Goal: Information Seeking & Learning: Learn about a topic

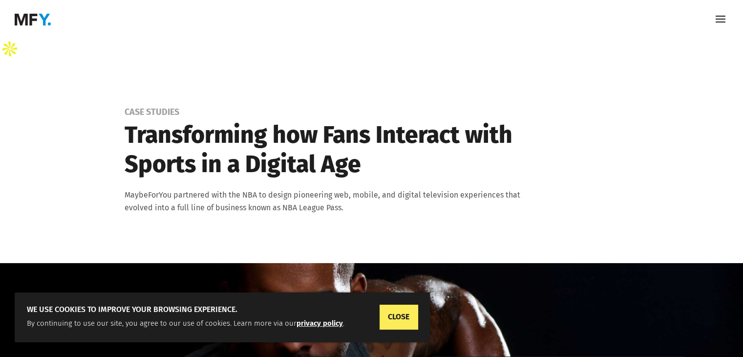
click at [31, 20] on img at bounding box center [33, 20] width 36 height 12
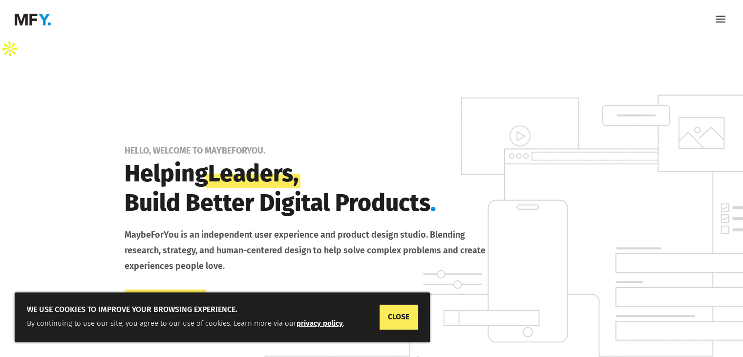
click at [718, 22] on span at bounding box center [721, 20] width 16 height 16
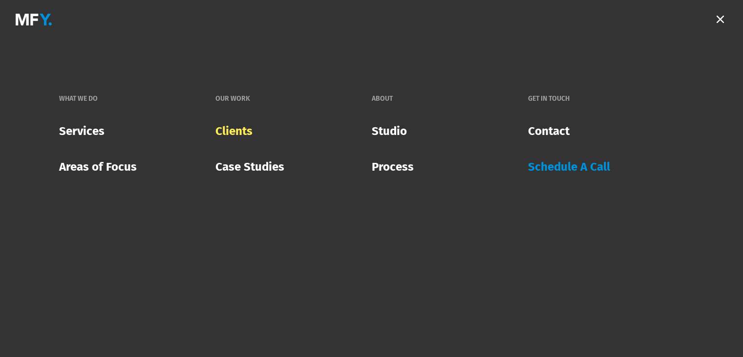
click at [240, 133] on link "Clients" at bounding box center [233, 131] width 37 height 28
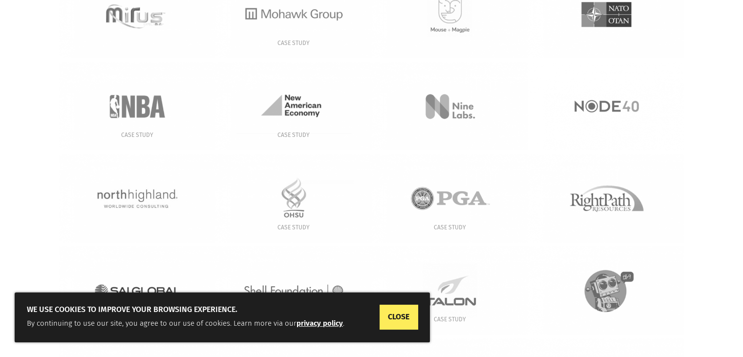
scroll to position [987, 0]
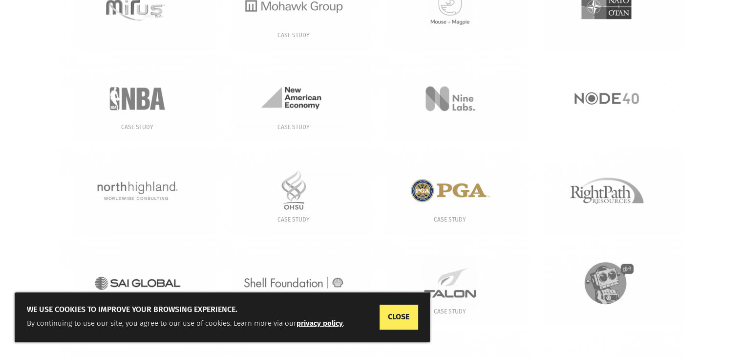
click at [457, 166] on img at bounding box center [450, 190] width 156 height 88
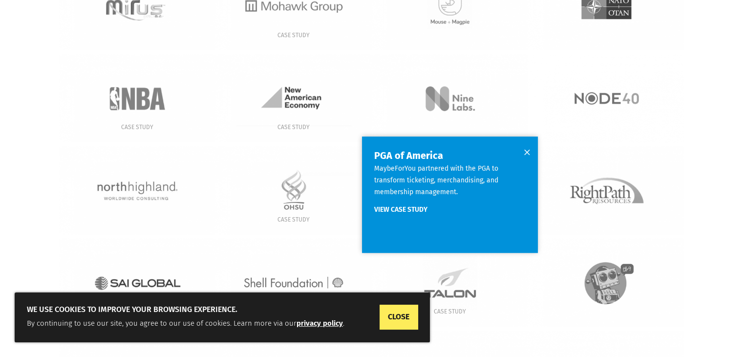
click at [405, 205] on link "View Case Study" at bounding box center [400, 209] width 53 height 8
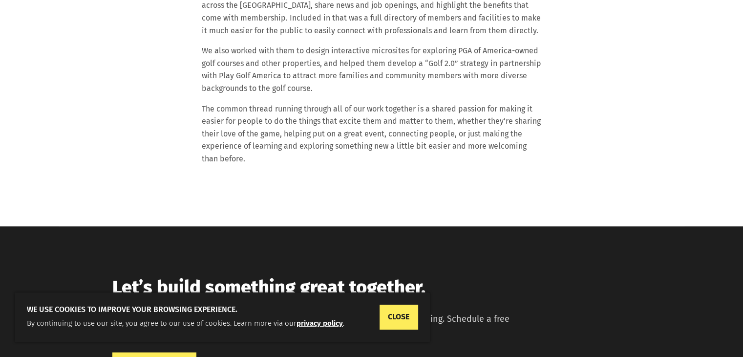
scroll to position [1963, 0]
